Goal: Information Seeking & Learning: Find specific page/section

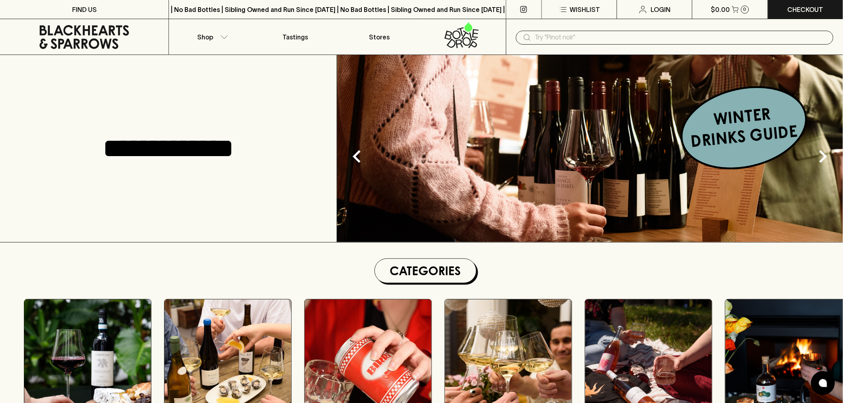
click at [575, 42] on input "text" at bounding box center [681, 37] width 292 height 13
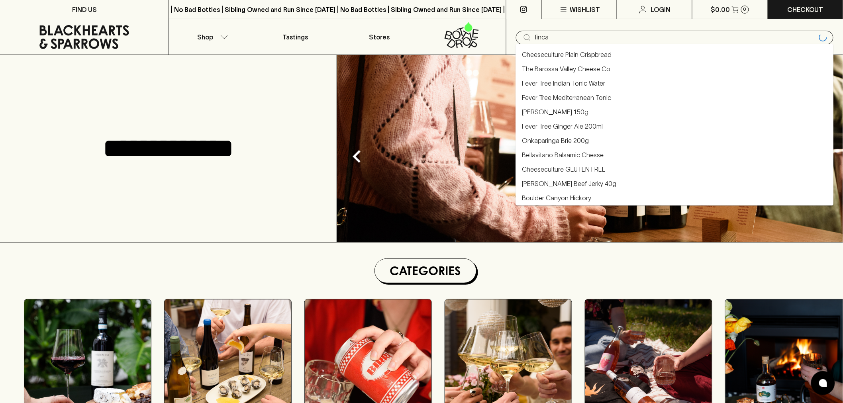
type input "finca"
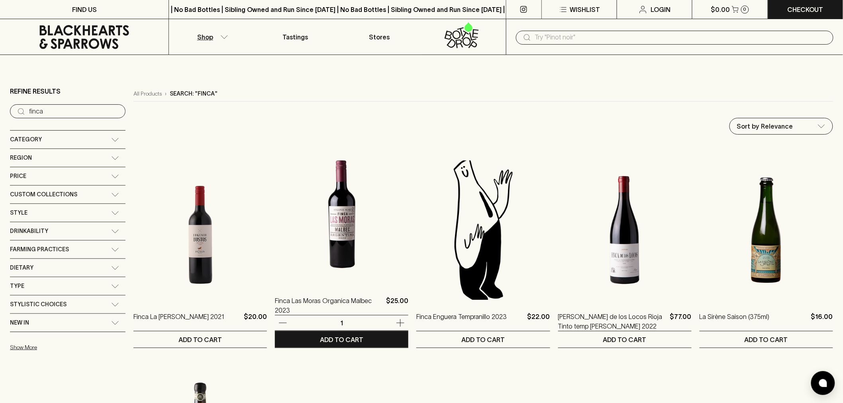
click at [336, 242] on img at bounding box center [341, 214] width 133 height 139
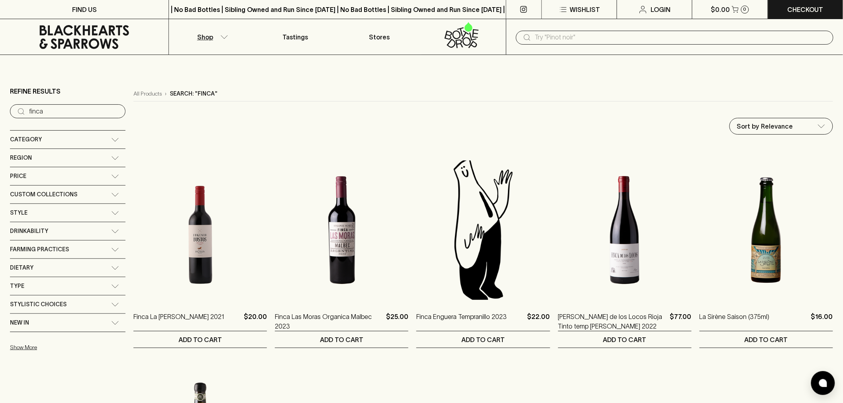
click at [556, 34] on input "text" at bounding box center [681, 37] width 292 height 13
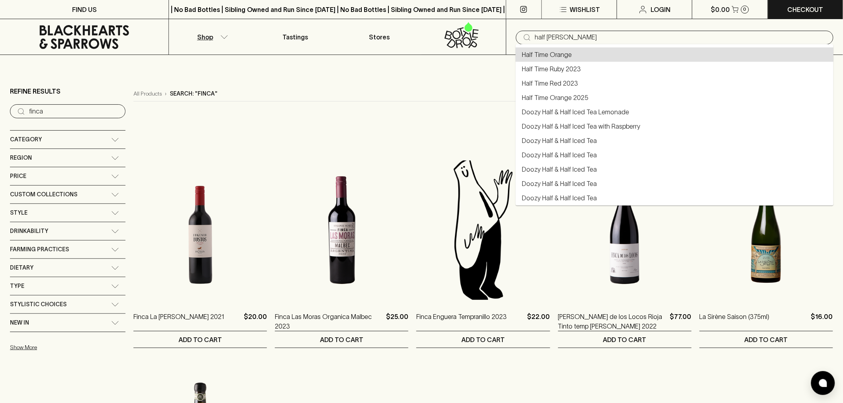
type input "Half Time Orange"
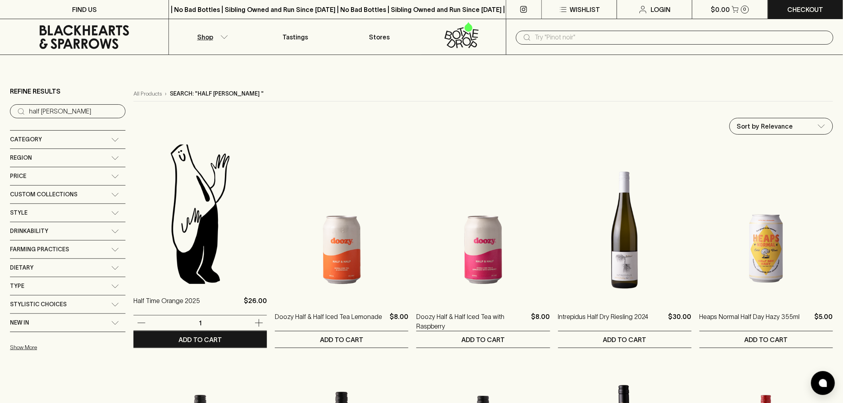
click at [185, 245] on img at bounding box center [199, 214] width 133 height 139
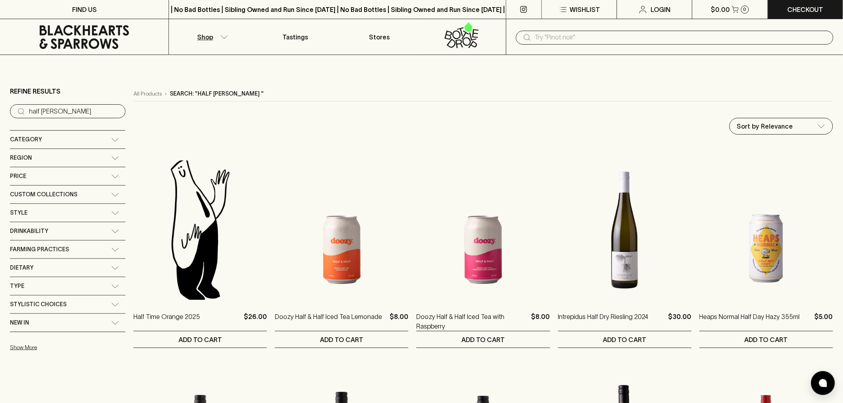
click at [555, 37] on input "text" at bounding box center [681, 37] width 292 height 13
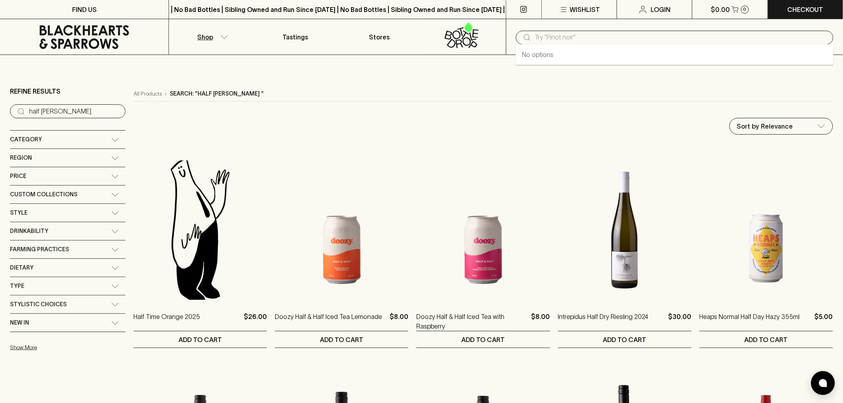
click at [585, 38] on input "text" at bounding box center [681, 37] width 292 height 13
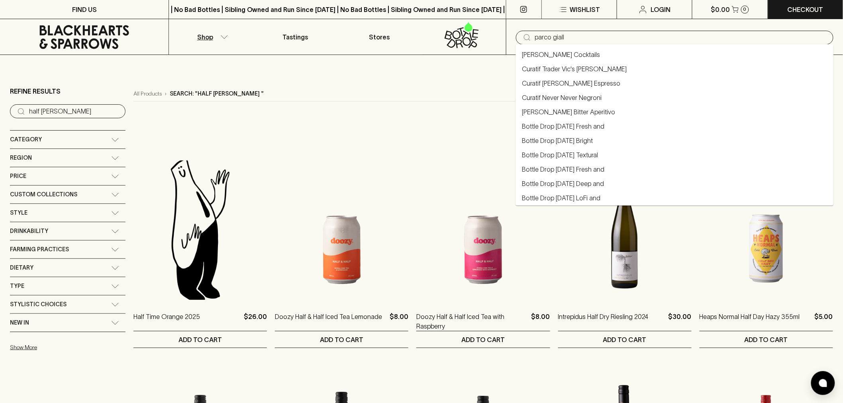
type input "parco giall"
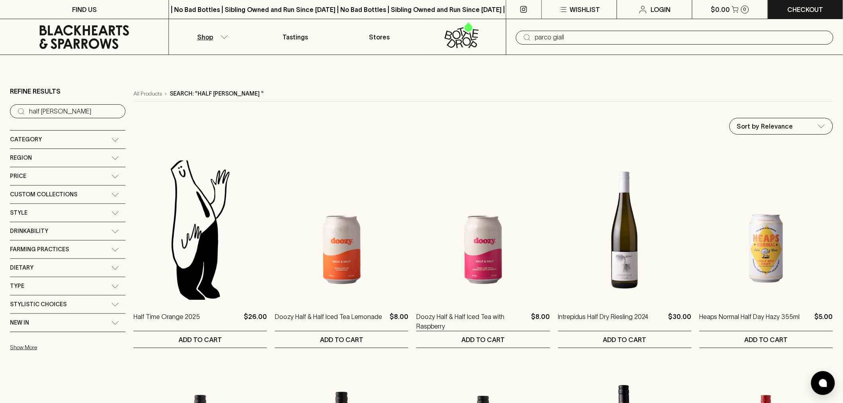
type input "parco giall"
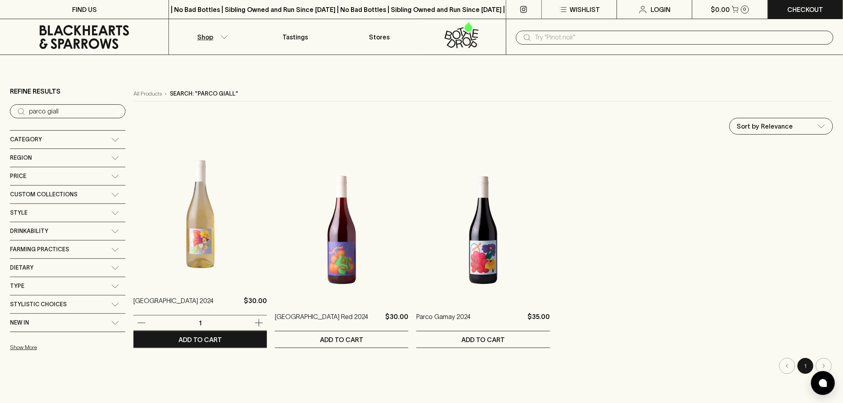
click at [184, 242] on img at bounding box center [199, 214] width 133 height 139
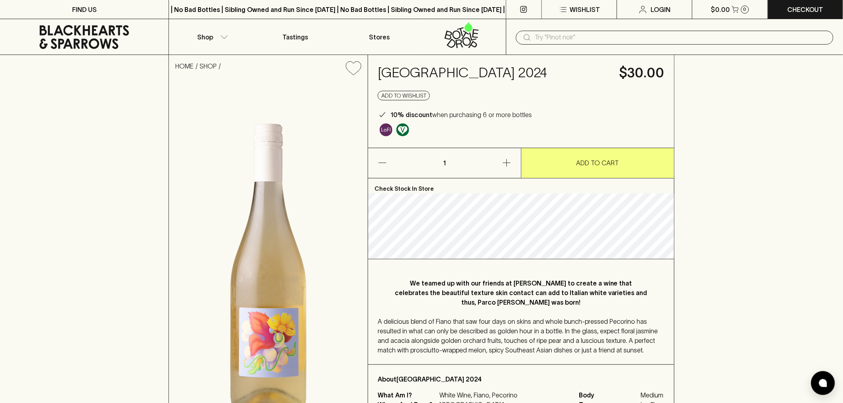
click at [108, 38] on icon at bounding box center [84, 37] width 157 height 24
